Goal: Information Seeking & Learning: Learn about a topic

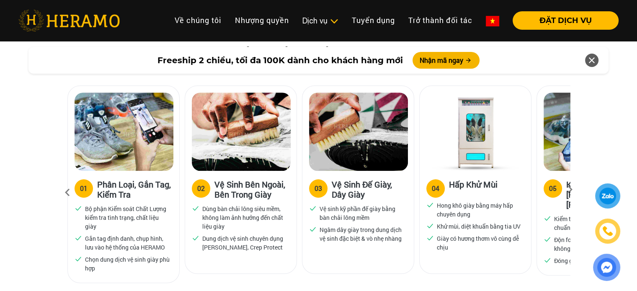
scroll to position [545, 0]
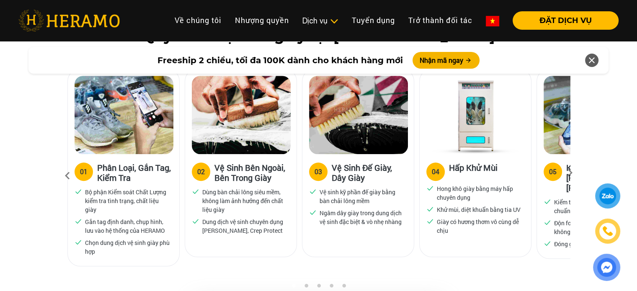
click at [568, 175] on icon at bounding box center [570, 175] width 15 height 5
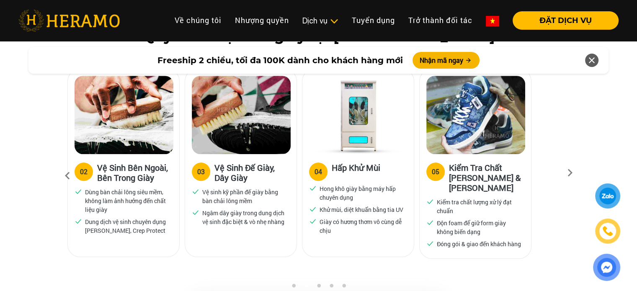
click at [568, 175] on icon at bounding box center [570, 175] width 15 height 5
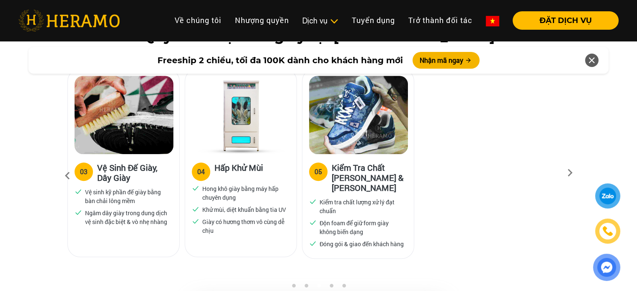
click at [568, 175] on icon at bounding box center [570, 175] width 15 height 5
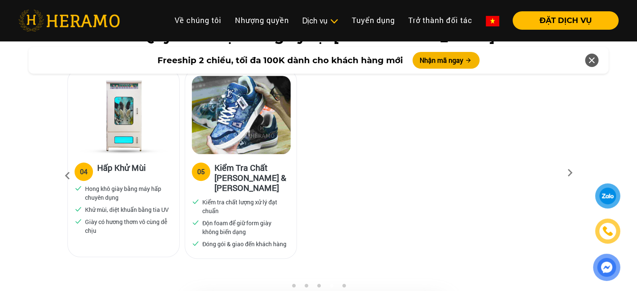
click at [568, 175] on icon at bounding box center [570, 175] width 15 height 5
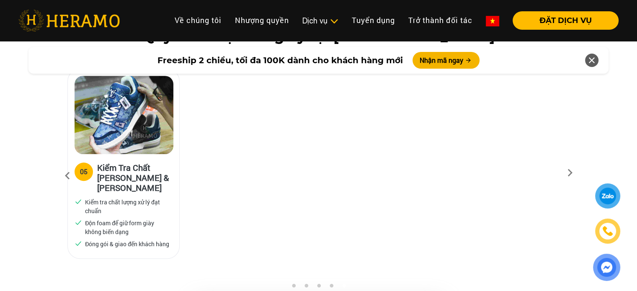
click at [568, 175] on icon at bounding box center [570, 175] width 15 height 5
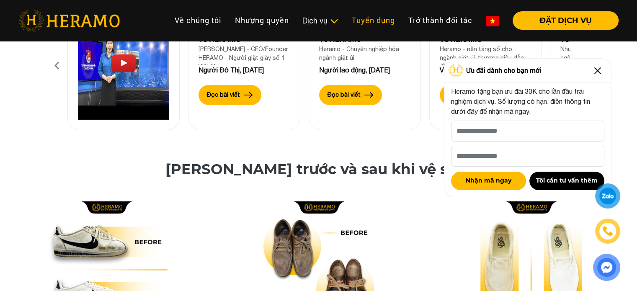
scroll to position [1129, 0]
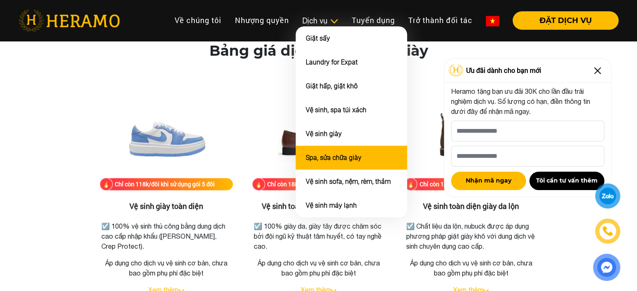
click at [367, 159] on li "Spa, sửa chữa giày" at bounding box center [351, 158] width 111 height 24
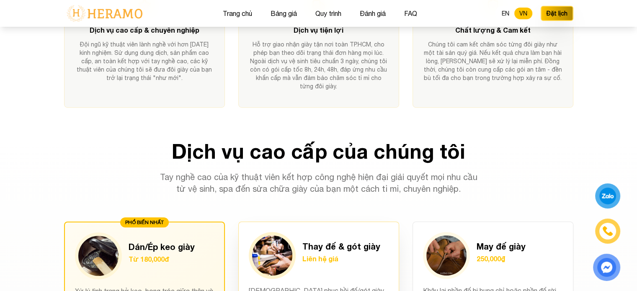
scroll to position [586, 0]
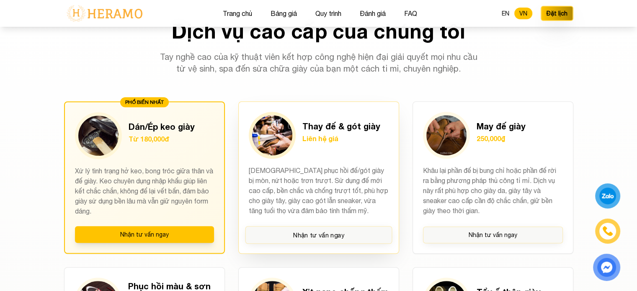
click at [284, 139] on img at bounding box center [272, 135] width 40 height 40
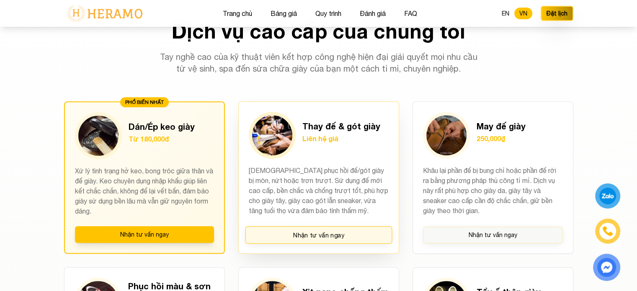
click at [344, 227] on button "Nhận tư vấn ngay" at bounding box center [318, 235] width 147 height 18
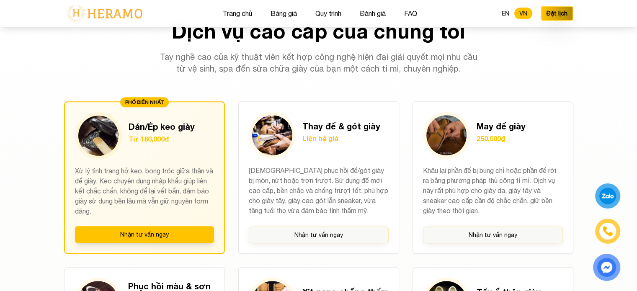
click at [610, 194] on div at bounding box center [608, 196] width 16 height 15
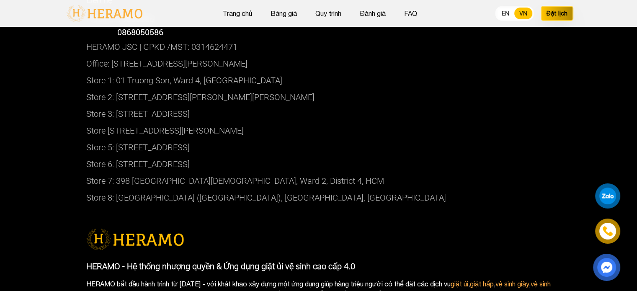
scroll to position [4510, 0]
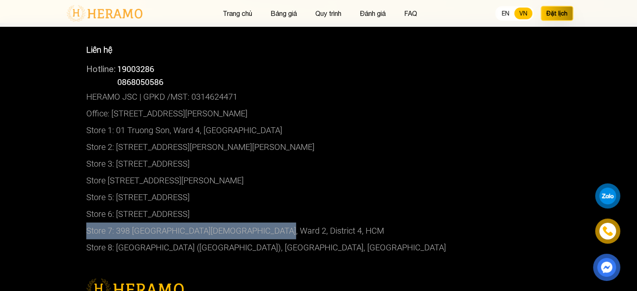
drag, startPoint x: 279, startPoint y: 227, endPoint x: 87, endPoint y: 226, distance: 191.9
click at [87, 226] on p "Store 7: 398 [GEOGRAPHIC_DATA][DEMOGRAPHIC_DATA], Ward 2, District 4, HCM" at bounding box center [318, 230] width 465 height 17
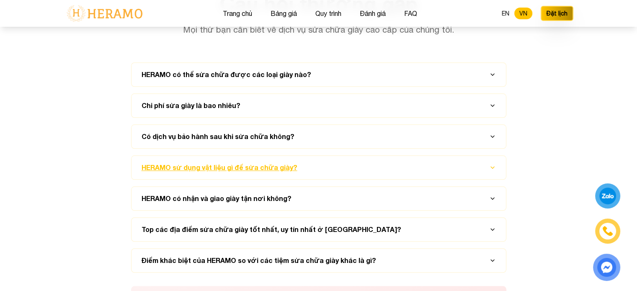
scroll to position [4007, 0]
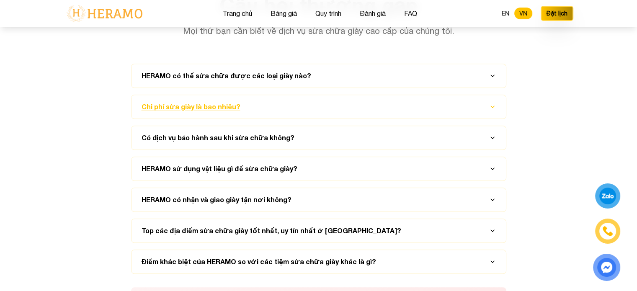
click at [266, 104] on button "Chi phí sửa giày là bao nhiêu?" at bounding box center [319, 106] width 354 height 23
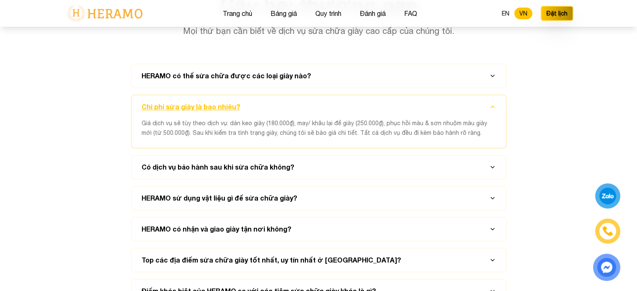
click at [266, 104] on button "Chi phí sửa giày là bao nhiêu?" at bounding box center [319, 106] width 354 height 23
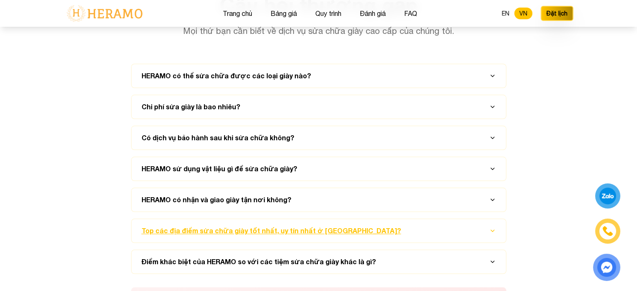
click at [287, 226] on button "Top các địa điểm sửa chữa giày tốt nhất, uy tín nhất ở [GEOGRAPHIC_DATA]?" at bounding box center [319, 230] width 354 height 23
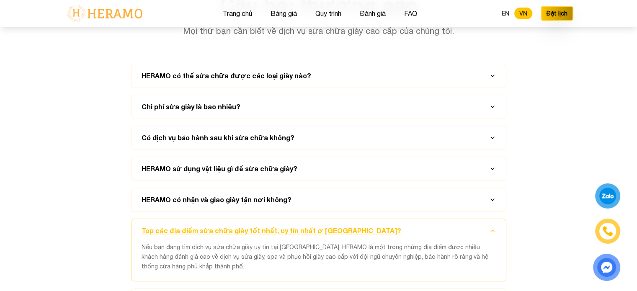
click at [287, 226] on button "Top các địa điểm sửa chữa giày tốt nhất, uy tín nhất ở [GEOGRAPHIC_DATA]?" at bounding box center [319, 230] width 354 height 23
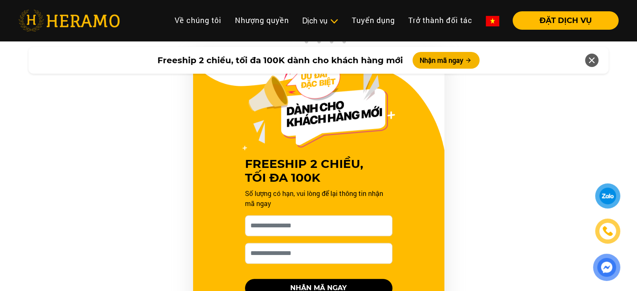
scroll to position [432, 0]
